Goal: Task Accomplishment & Management: Manage account settings

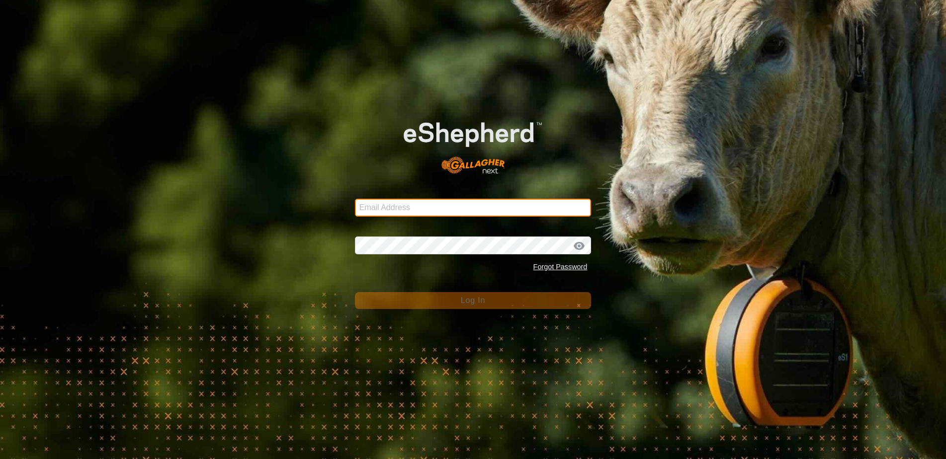
type input "[EMAIL_ADDRESS][DOMAIN_NAME]"
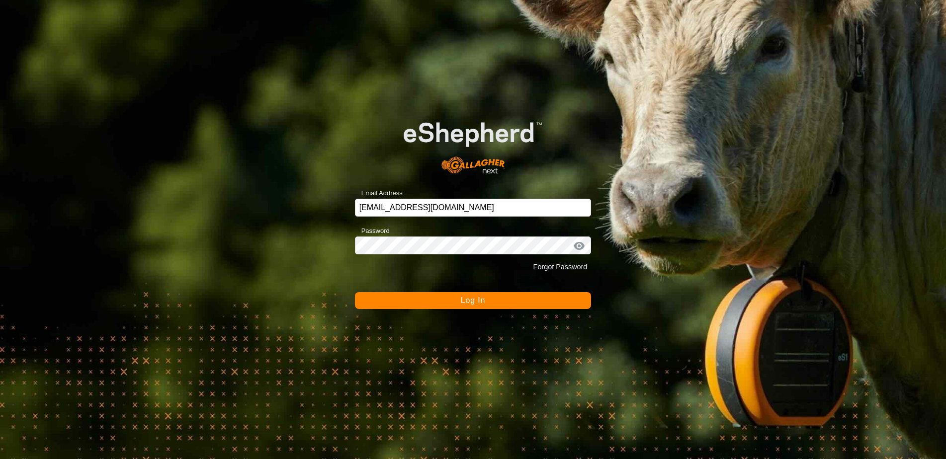
click at [475, 299] on span "Log In" at bounding box center [473, 300] width 24 height 8
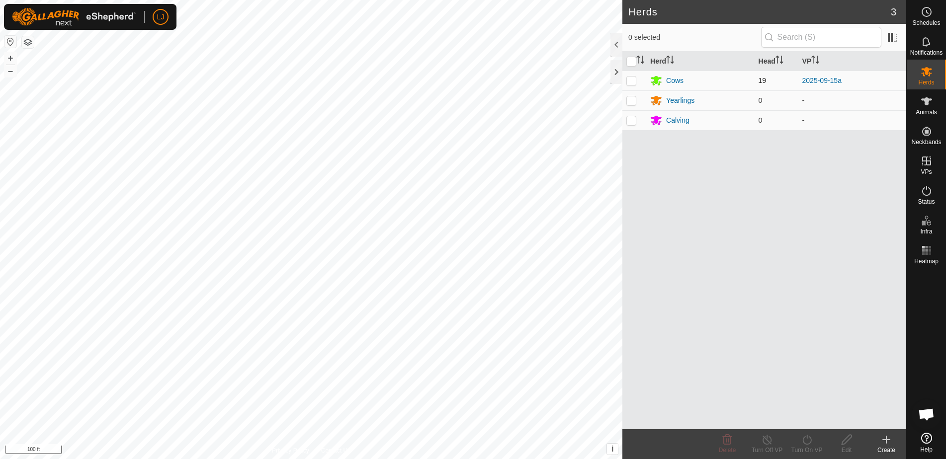
click at [627, 81] on p-checkbox at bounding box center [631, 81] width 10 height 8
checkbox input "true"
click at [805, 440] on icon at bounding box center [807, 440] width 12 height 12
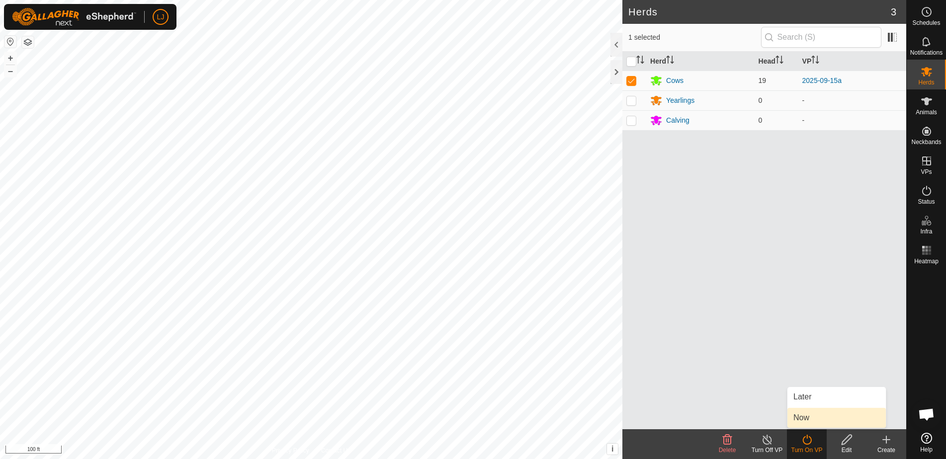
click at [823, 419] on link "Now" at bounding box center [836, 418] width 98 height 20
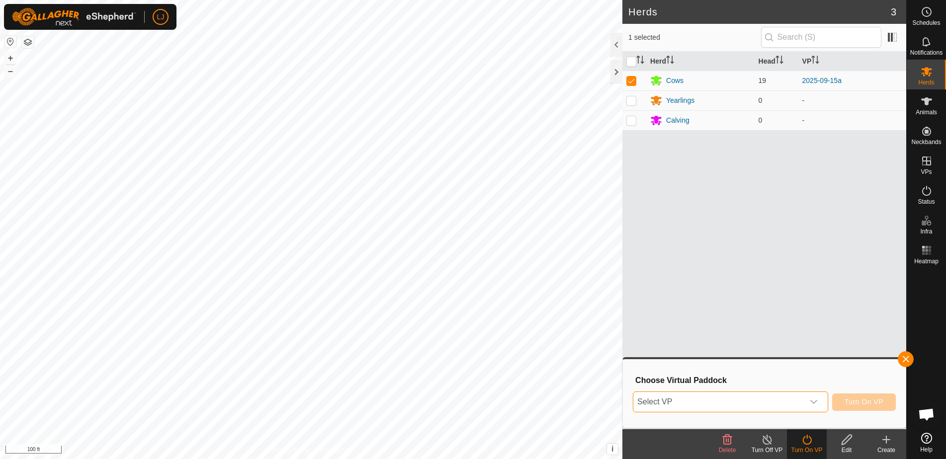
click at [769, 401] on span "Select VP" at bounding box center [718, 402] width 171 height 20
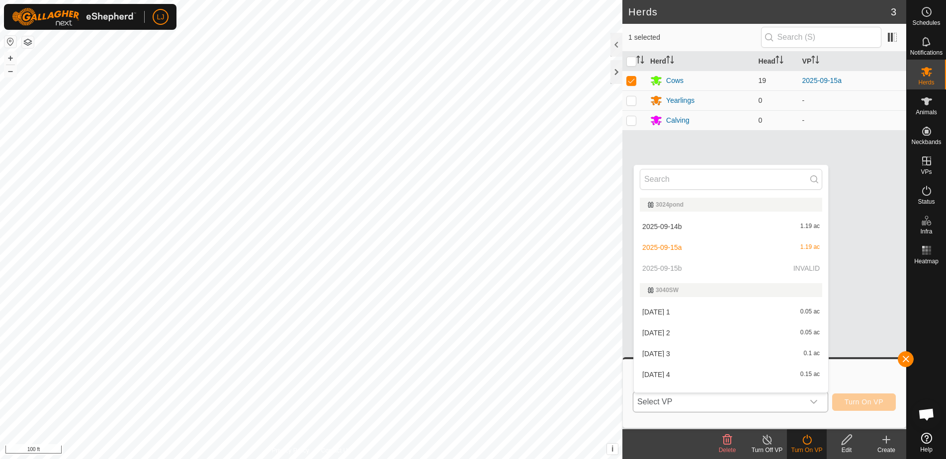
click at [734, 374] on li "[DATE] 4 0.15 ac" at bounding box center [731, 375] width 194 height 20
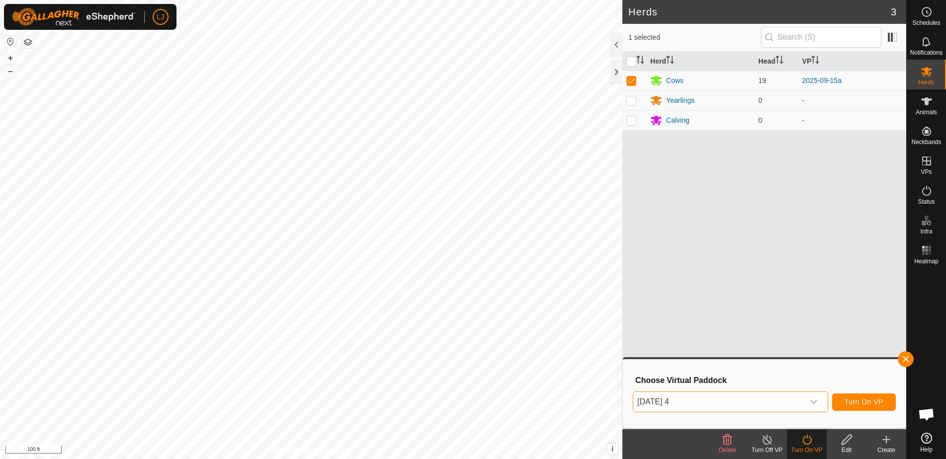
click at [865, 406] on button "Turn On VP" at bounding box center [864, 402] width 64 height 17
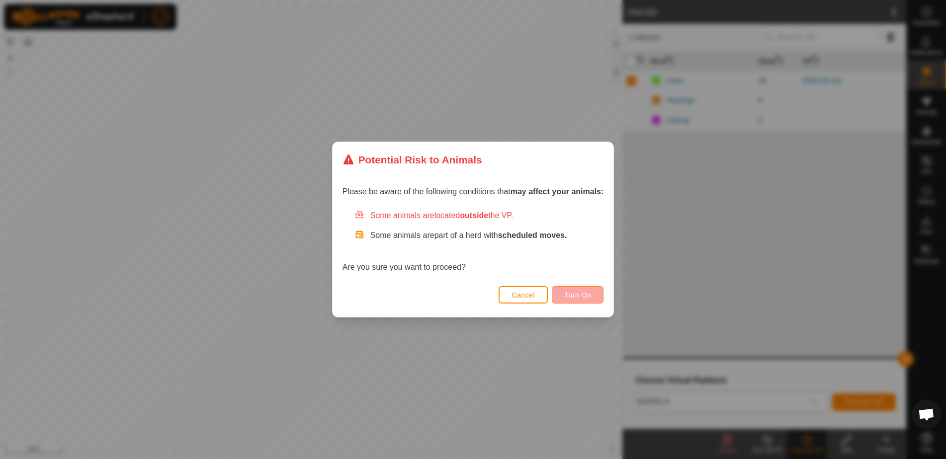
click at [582, 292] on span "Turn On" at bounding box center [577, 295] width 27 height 8
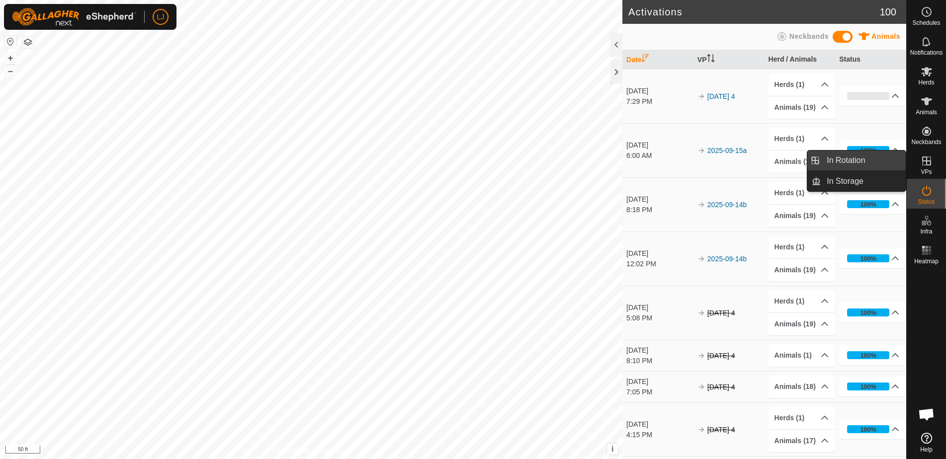
click at [841, 164] on link "In Rotation" at bounding box center [863, 161] width 85 height 20
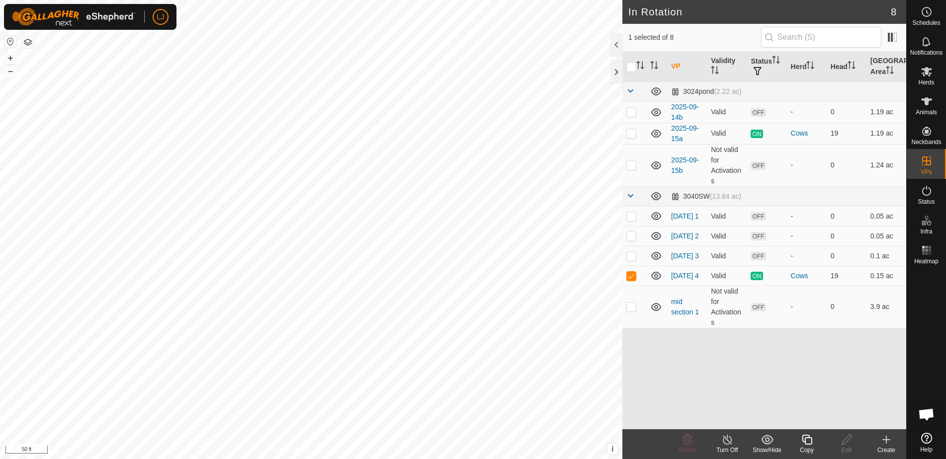
click at [882, 439] on icon at bounding box center [886, 440] width 12 height 12
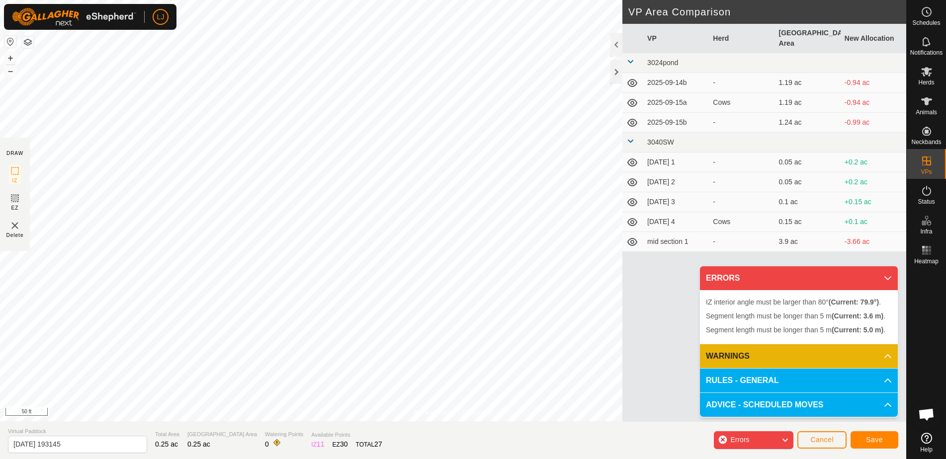
click at [816, 443] on span "Cancel" at bounding box center [821, 440] width 23 height 8
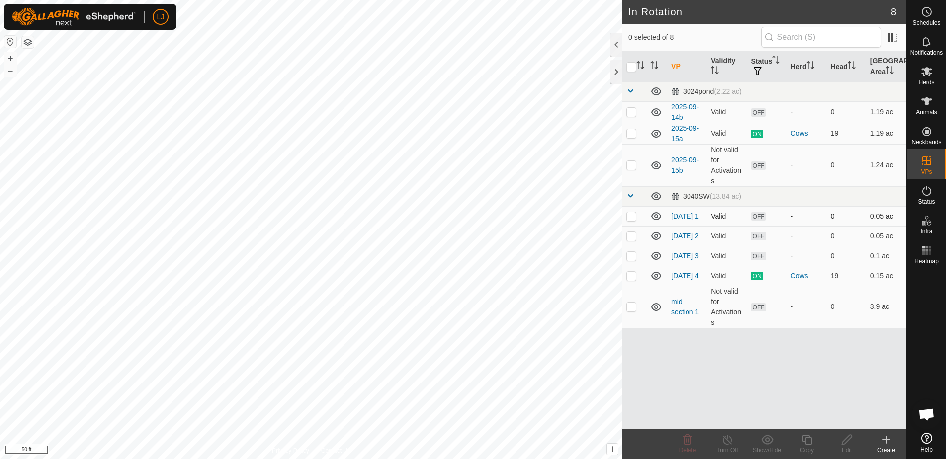
click at [634, 219] on p-checkbox at bounding box center [631, 216] width 10 height 8
checkbox input "true"
click at [634, 238] on p-checkbox at bounding box center [631, 236] width 10 height 8
checkbox input "true"
click at [633, 260] on p-checkbox at bounding box center [631, 256] width 10 height 8
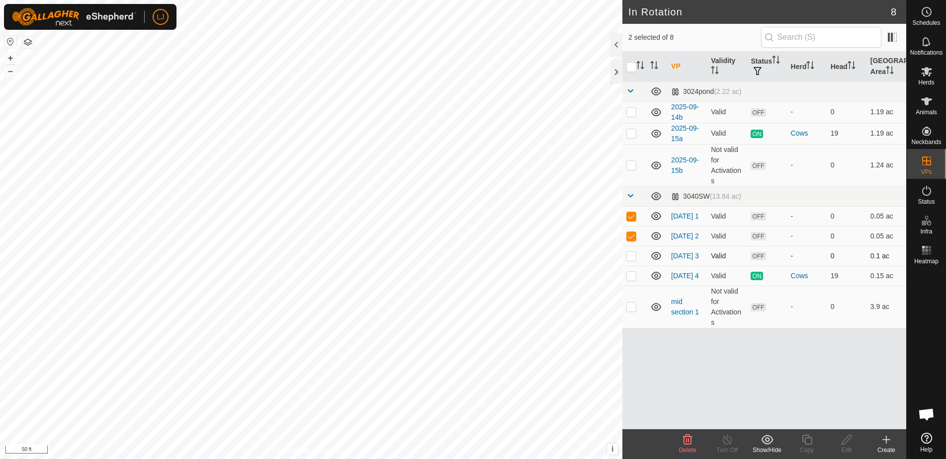
checkbox input "true"
click at [628, 166] on p-checkbox at bounding box center [631, 165] width 10 height 8
checkbox input "true"
click at [631, 116] on p-checkbox at bounding box center [631, 112] width 10 height 8
click at [631, 113] on p-checkbox at bounding box center [631, 112] width 10 height 8
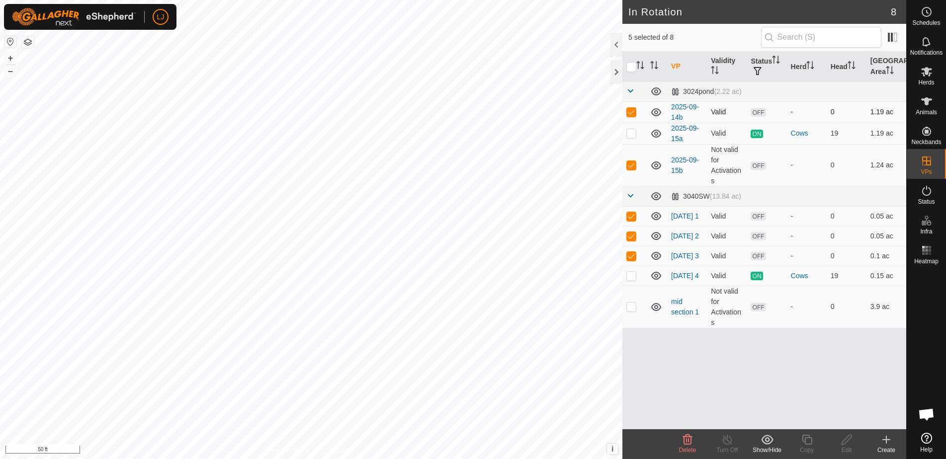
checkbox input "false"
click at [631, 165] on p-checkbox at bounding box center [631, 165] width 10 height 8
checkbox input "false"
click at [631, 259] on p-checkbox at bounding box center [631, 256] width 10 height 8
checkbox input "false"
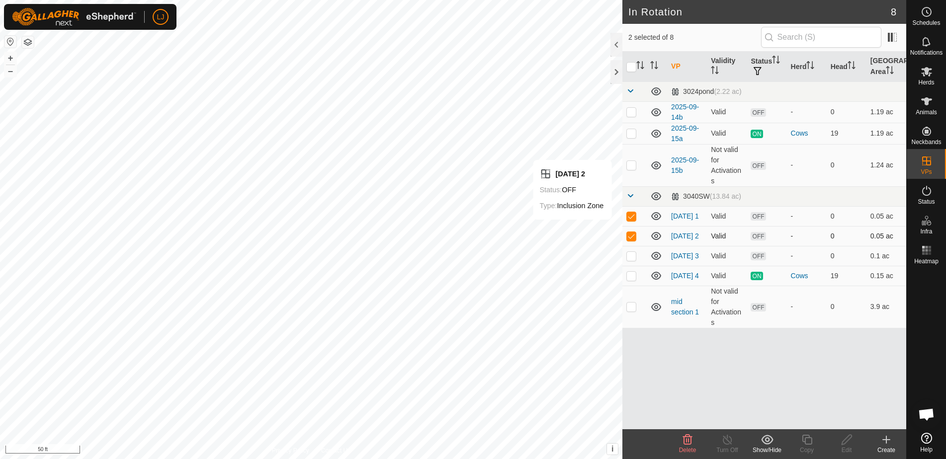
click at [629, 236] on p-checkbox at bounding box center [631, 236] width 10 height 8
checkbox input "false"
click at [632, 220] on p-checkbox at bounding box center [631, 216] width 10 height 8
checkbox input "false"
click at [631, 280] on p-checkbox at bounding box center [631, 276] width 10 height 8
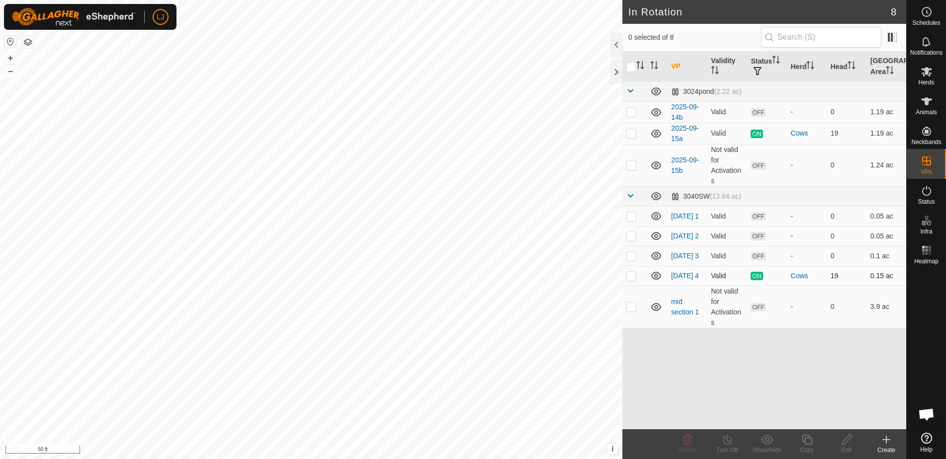
checkbox input "true"
click at [808, 442] on icon at bounding box center [807, 440] width 12 height 12
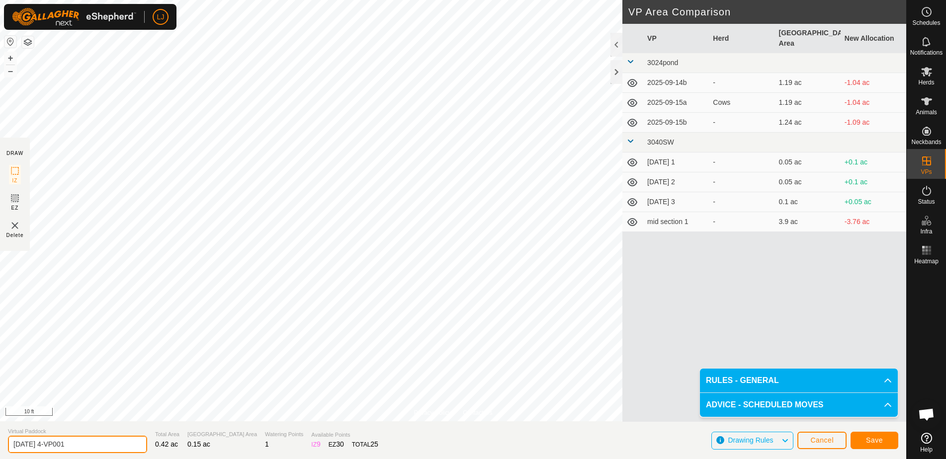
drag, startPoint x: 45, startPoint y: 443, endPoint x: 128, endPoint y: 444, distance: 83.0
click at [127, 444] on section "Virtual Paddock [DATE] 4-VP001 Total Area 0.42 ac Grazing Area 0.15 ac Watering…" at bounding box center [453, 441] width 906 height 38
type input "[DATE]"
click at [874, 447] on button "Save" at bounding box center [875, 440] width 48 height 17
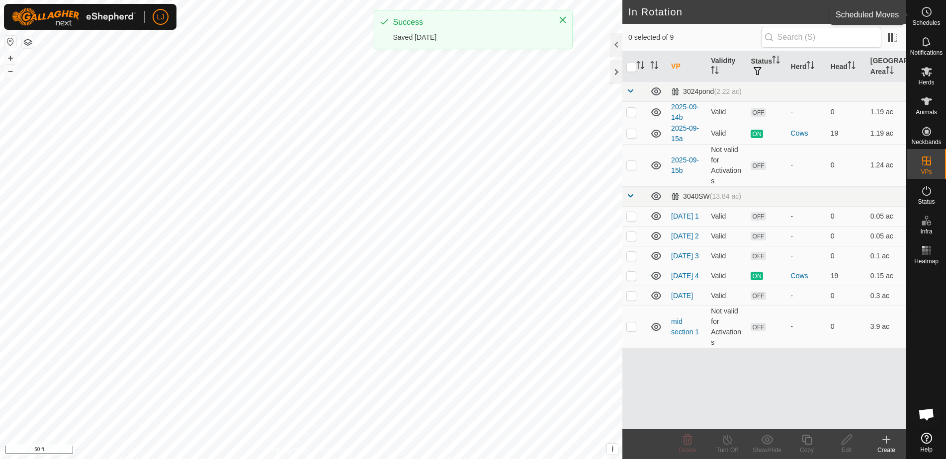
click at [935, 14] on es-schedule-vp-svg-icon at bounding box center [927, 12] width 18 height 16
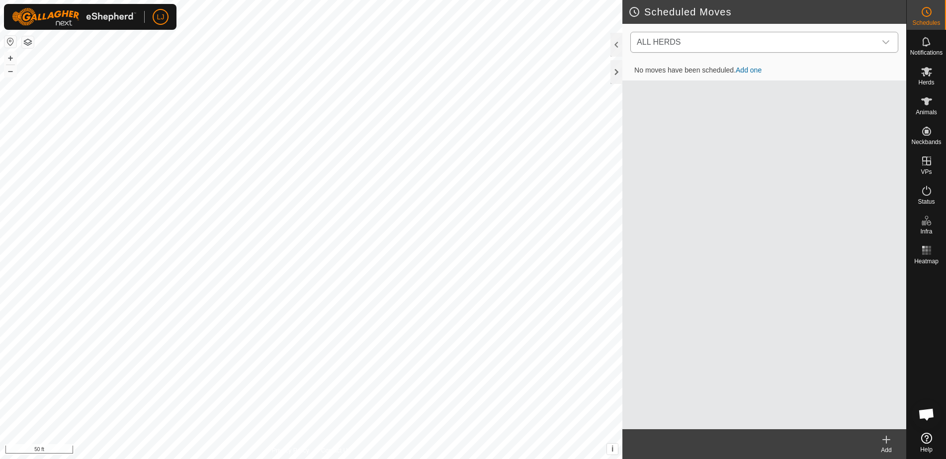
click at [770, 40] on span "ALL HERDS" at bounding box center [754, 42] width 243 height 20
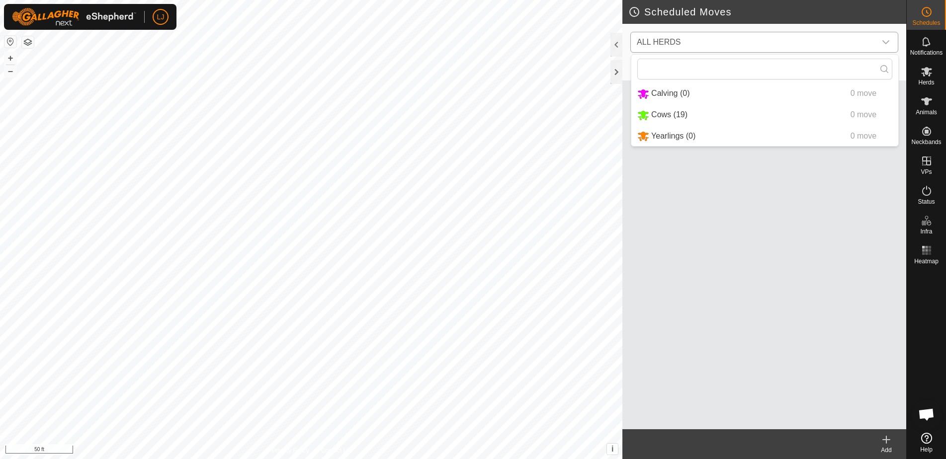
click at [709, 115] on li "Cows (19) 0 move" at bounding box center [764, 115] width 267 height 20
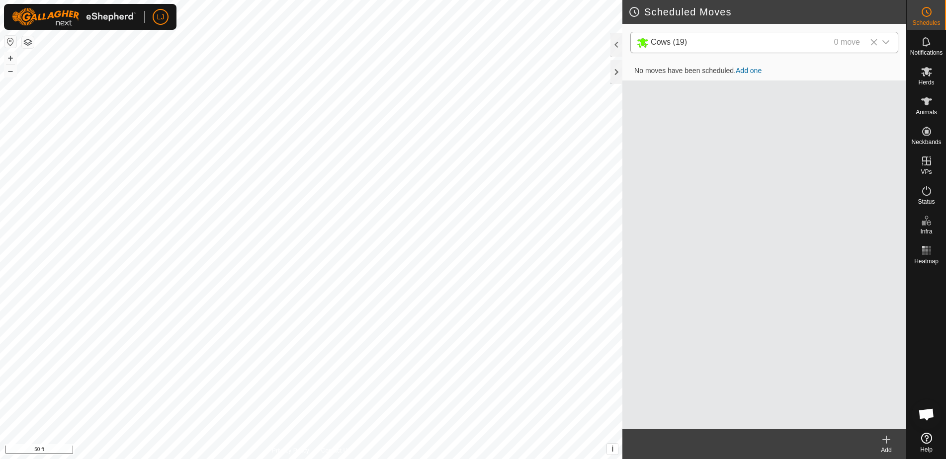
click at [883, 439] on icon at bounding box center [886, 440] width 12 height 12
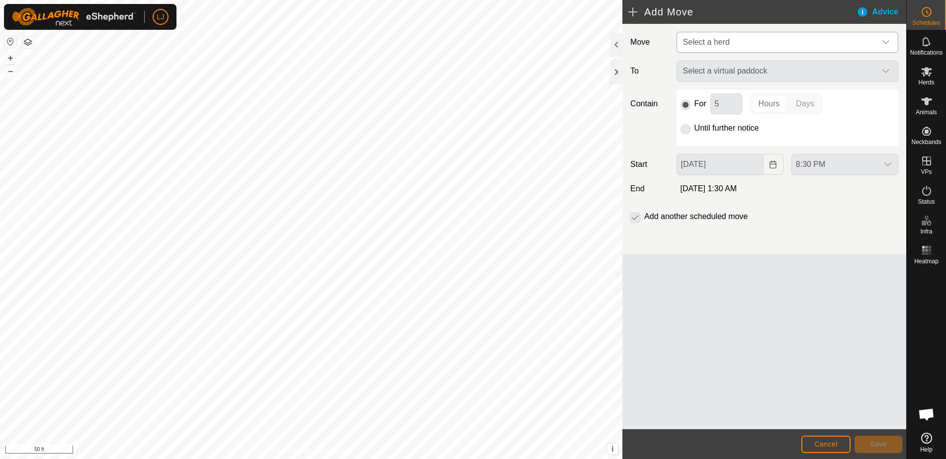
click at [718, 46] on span "Select a herd" at bounding box center [706, 42] width 47 height 8
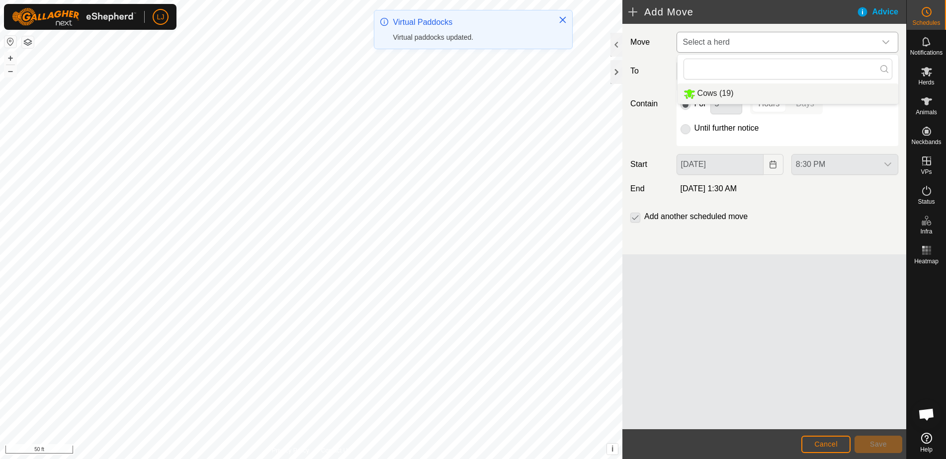
click at [749, 90] on li "Cows (19)" at bounding box center [788, 94] width 221 height 20
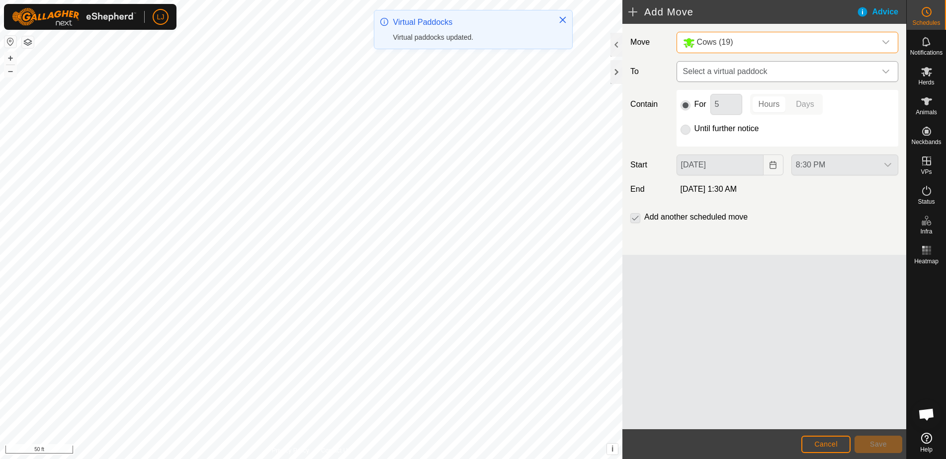
click at [749, 76] on span "Select a virtual paddock" at bounding box center [777, 72] width 197 height 20
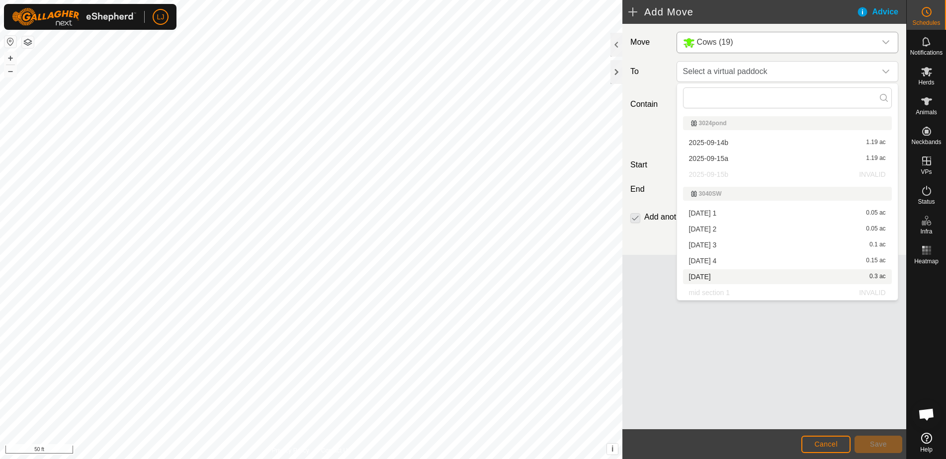
click at [780, 270] on li "[DATE] 0.3 ac" at bounding box center [787, 276] width 209 height 15
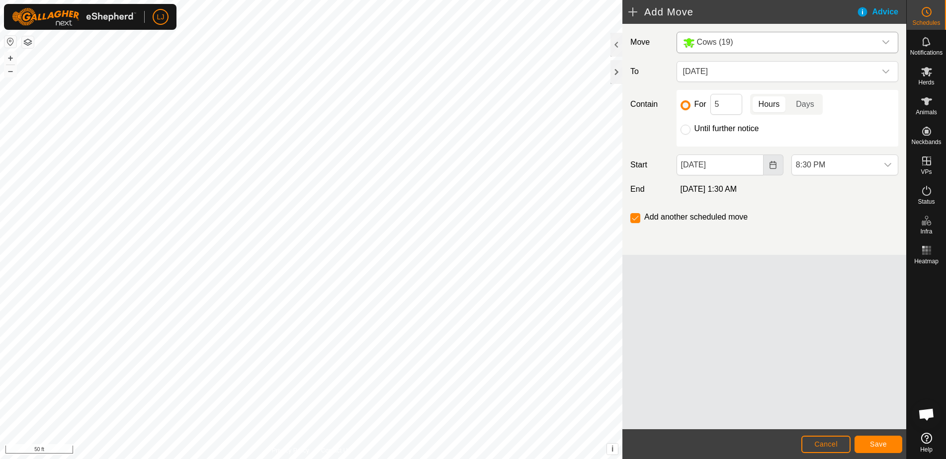
click at [776, 165] on icon "Choose Date" at bounding box center [773, 165] width 6 height 8
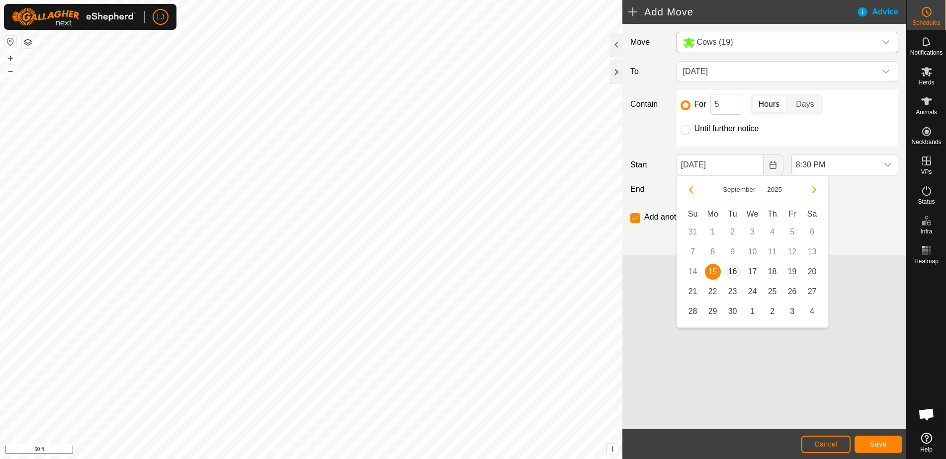
click at [730, 272] on span "16" at bounding box center [733, 272] width 16 height 16
type input "[DATE]"
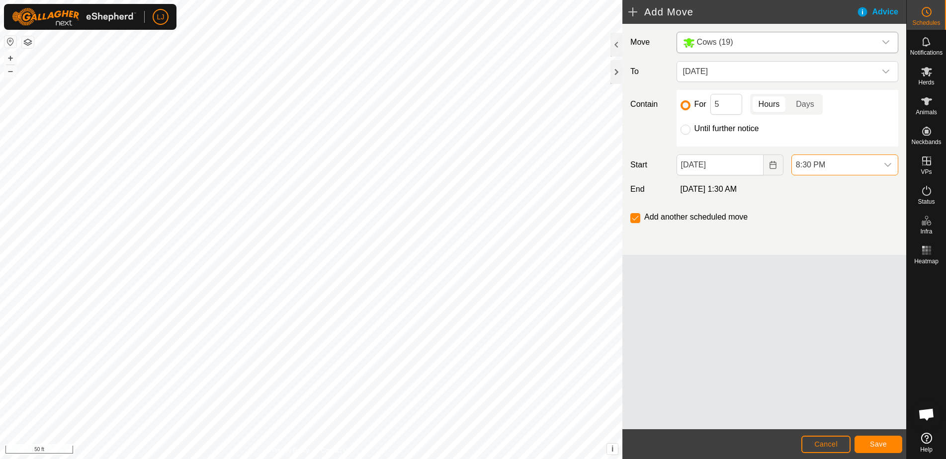
click at [827, 163] on span "8:30 PM" at bounding box center [835, 165] width 86 height 20
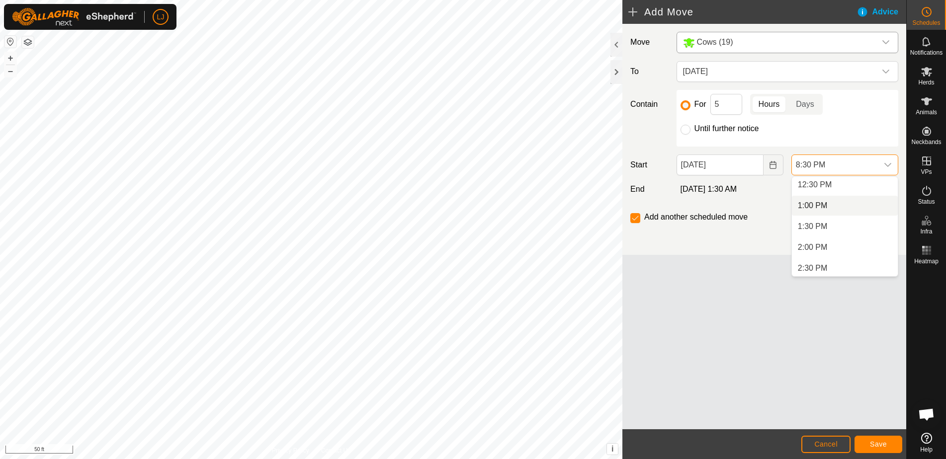
click at [835, 209] on li "1:00 PM" at bounding box center [845, 206] width 106 height 20
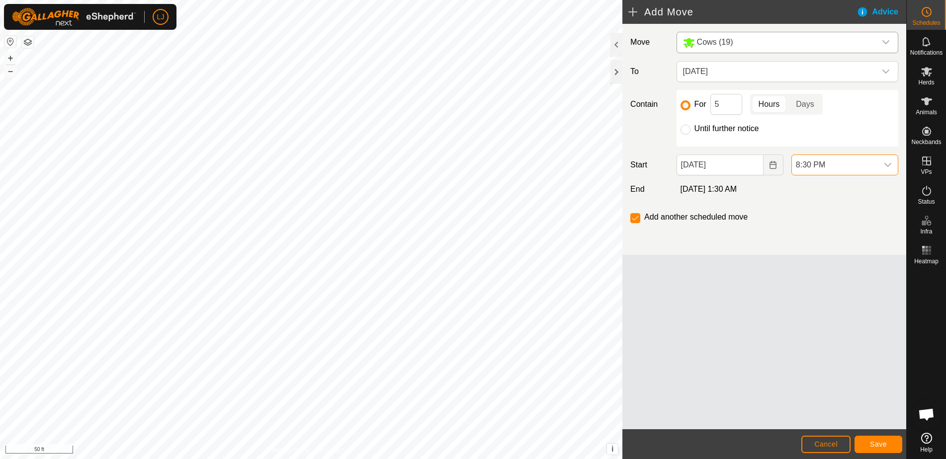
scroll to position [777, 0]
drag, startPoint x: 681, startPoint y: 125, endPoint x: 693, endPoint y: 134, distance: 14.9
click at [682, 126] on div at bounding box center [686, 130] width 10 height 10
click at [688, 131] on input "Until further notice" at bounding box center [686, 130] width 10 height 10
radio input "true"
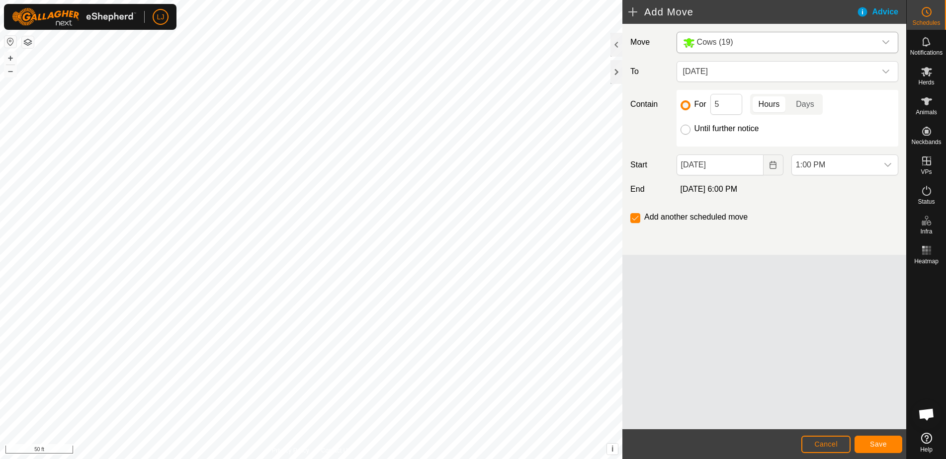
checkbox input "false"
click at [884, 446] on span "Save" at bounding box center [878, 444] width 17 height 8
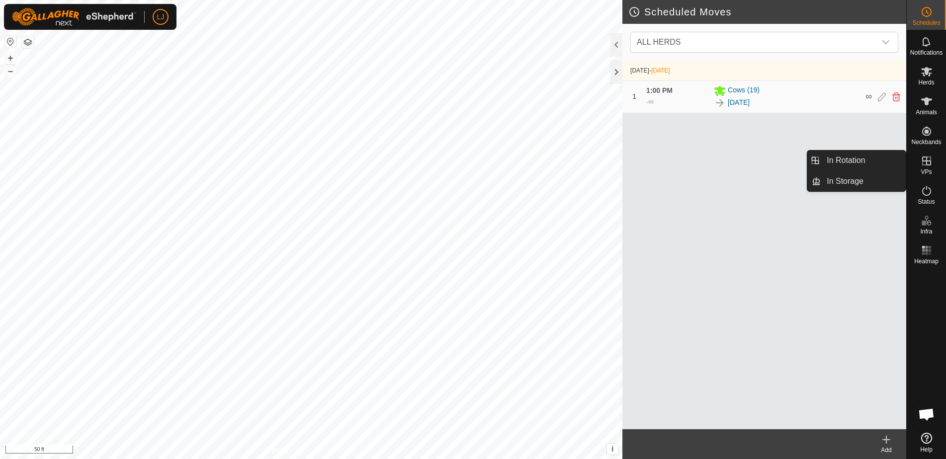
click at [868, 163] on link "In Rotation" at bounding box center [863, 161] width 85 height 20
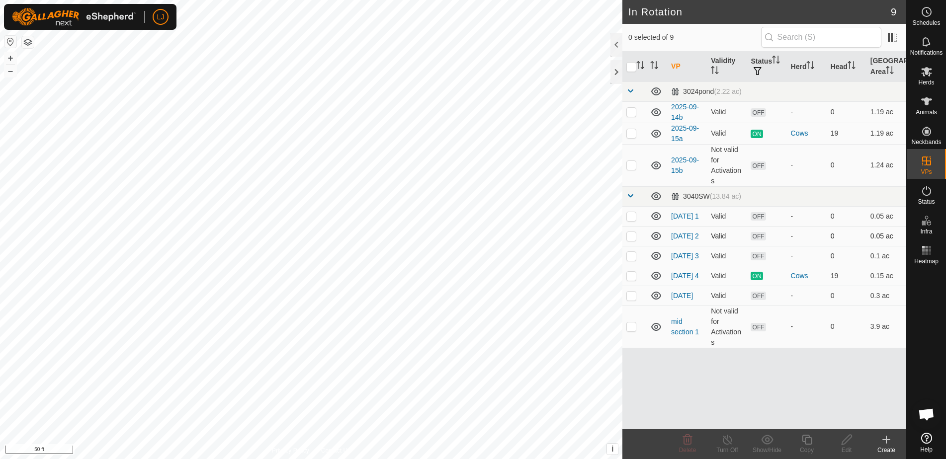
drag, startPoint x: 632, startPoint y: 217, endPoint x: 631, endPoint y: 228, distance: 11.5
click at [632, 217] on p-checkbox at bounding box center [631, 216] width 10 height 8
checkbox input "true"
drag, startPoint x: 631, startPoint y: 238, endPoint x: 632, endPoint y: 251, distance: 12.5
click at [631, 239] on p-checkbox at bounding box center [631, 236] width 10 height 8
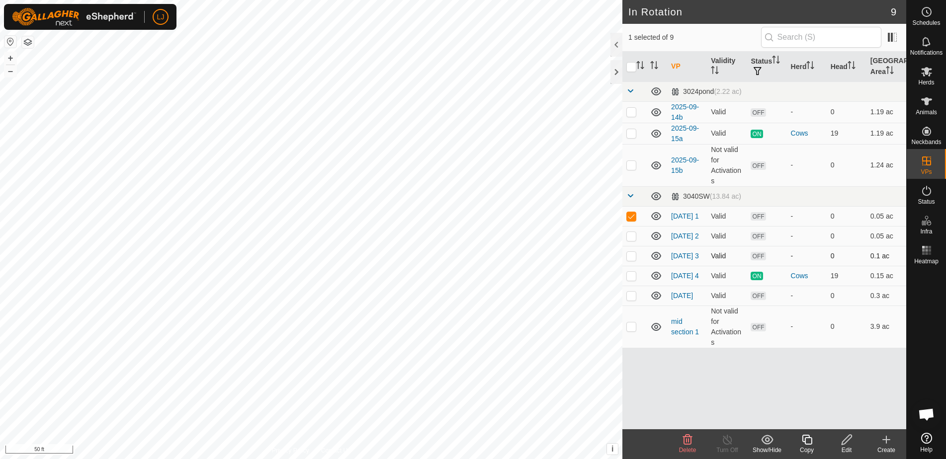
checkbox input "true"
click at [632, 260] on p-checkbox at bounding box center [631, 256] width 10 height 8
checkbox input "true"
click at [634, 112] on p-checkbox at bounding box center [631, 112] width 10 height 8
checkbox input "true"
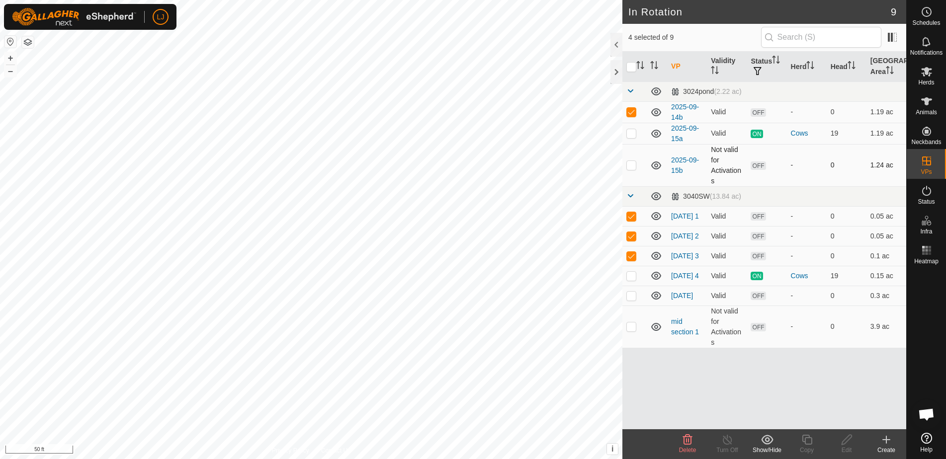
drag, startPoint x: 633, startPoint y: 136, endPoint x: 638, endPoint y: 149, distance: 14.3
click at [634, 136] on p-checkbox at bounding box center [631, 133] width 10 height 8
checkbox input "true"
click at [637, 168] on td at bounding box center [634, 165] width 24 height 42
checkbox input "true"
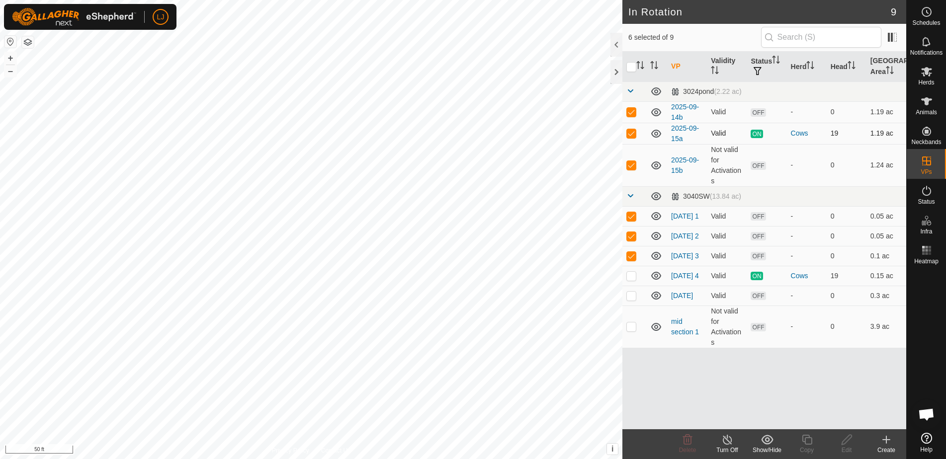
click at [634, 134] on p-checkbox at bounding box center [631, 133] width 10 height 8
checkbox input "false"
click at [689, 445] on icon at bounding box center [687, 440] width 9 height 10
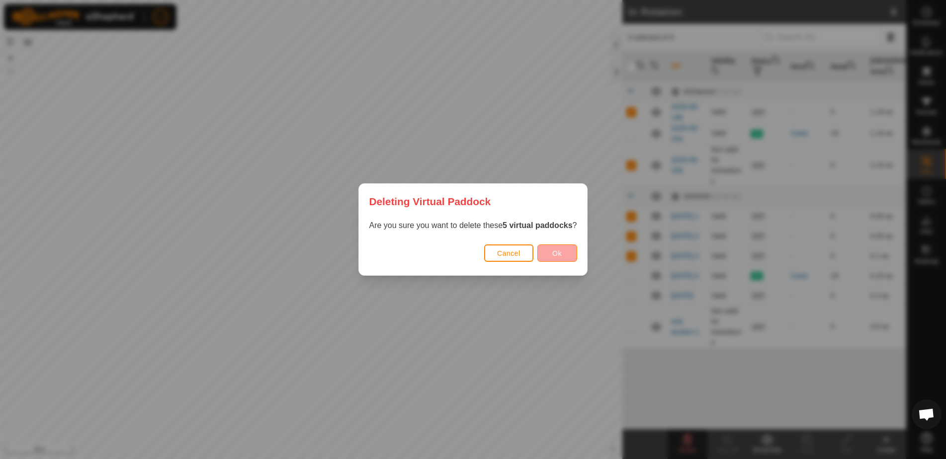
click at [560, 255] on span "Ok" at bounding box center [556, 254] width 9 height 8
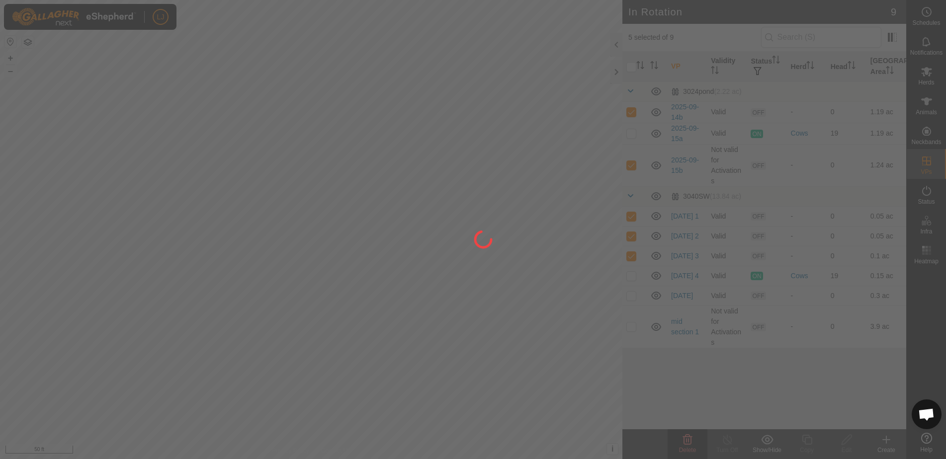
checkbox input "false"
